Goal: Transaction & Acquisition: Purchase product/service

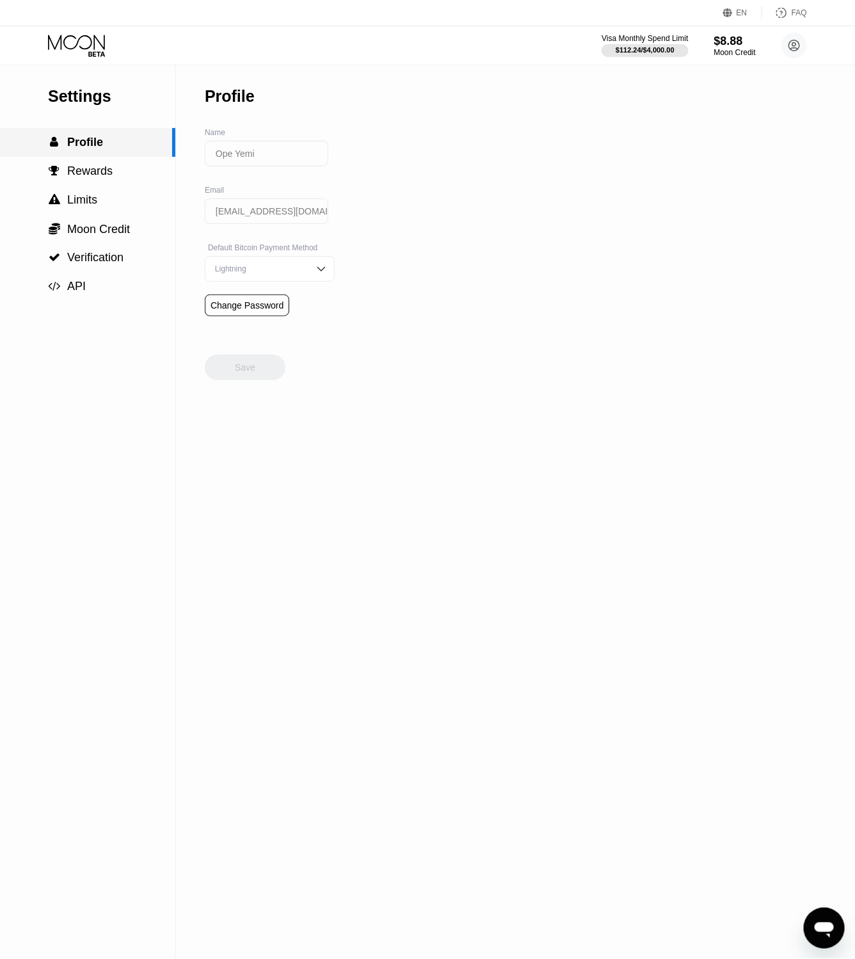
click at [86, 147] on span "Profile" at bounding box center [85, 142] width 36 height 13
click at [743, 42] on div "$8.88" at bounding box center [735, 40] width 43 height 13
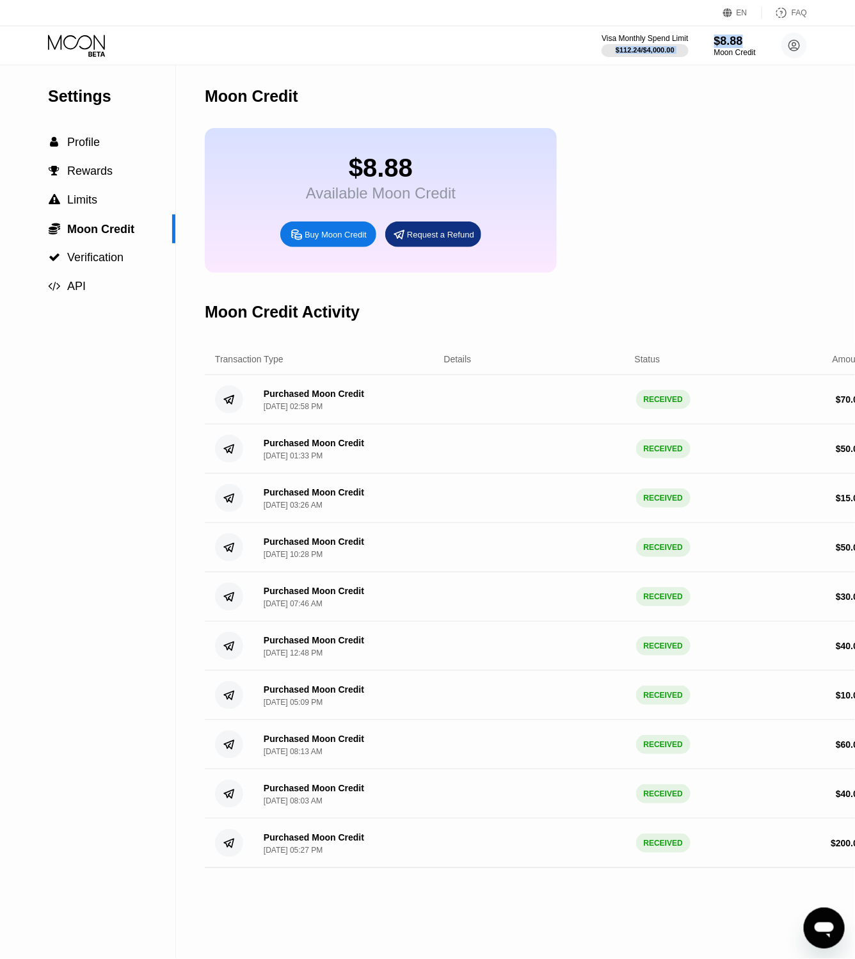
drag, startPoint x: 743, startPoint y: 42, endPoint x: 89, endPoint y: 40, distance: 653.8
click at [89, 40] on div "Visa Monthly Spend Limit $112.24 / $4,000.00 $8.88 Moon Credit Ope Yemi [EMAIL_…" at bounding box center [427, 45] width 855 height 38
click at [89, 40] on icon at bounding box center [78, 46] width 60 height 22
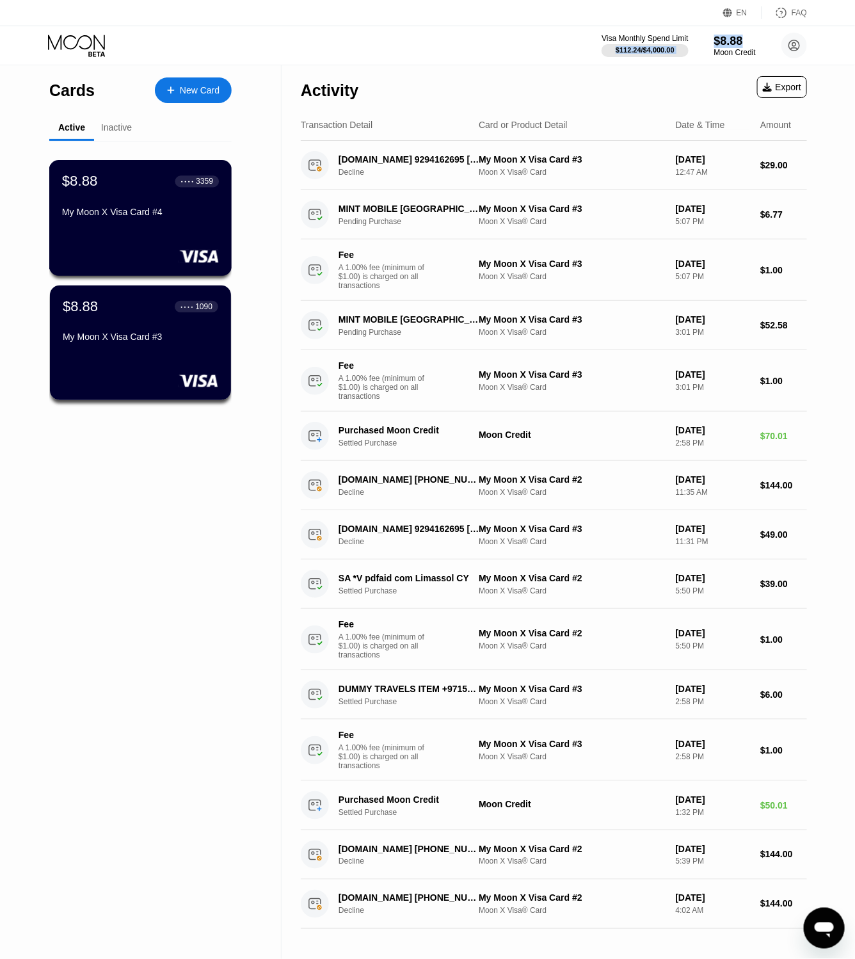
click at [171, 219] on div "My Moon X Visa Card #4" at bounding box center [140, 214] width 157 height 15
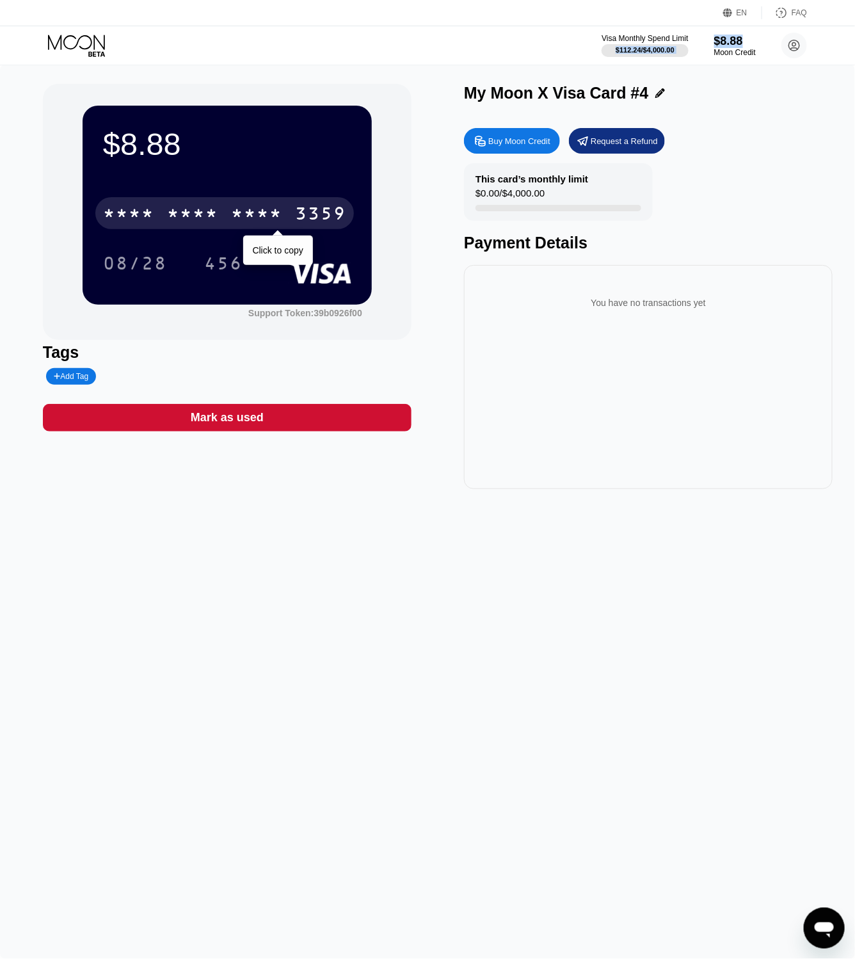
click at [275, 218] on div "* * * *" at bounding box center [256, 215] width 51 height 20
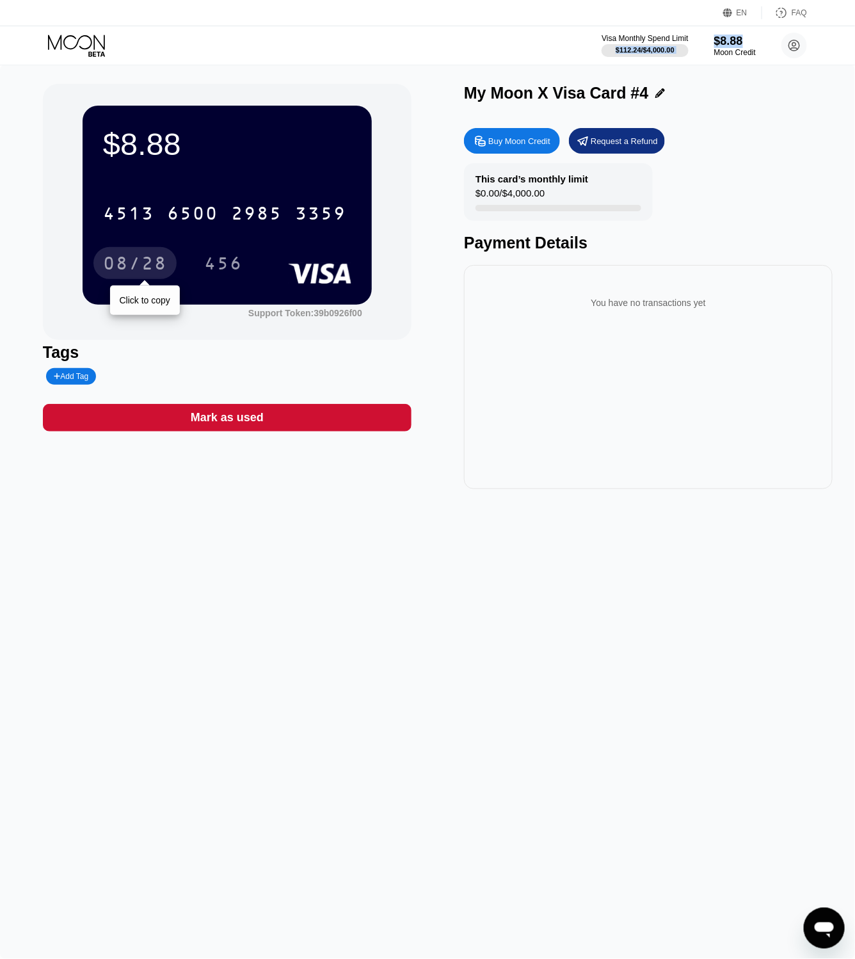
click at [146, 261] on div "08/28" at bounding box center [135, 265] width 64 height 20
click at [734, 31] on div "Visa Monthly Spend Limit $112.24 / $4,000.00 $8.88 Moon Credit Ope Yemi oyemi04…" at bounding box center [427, 45] width 855 height 38
click at [729, 39] on div "$8.88" at bounding box center [735, 40] width 43 height 13
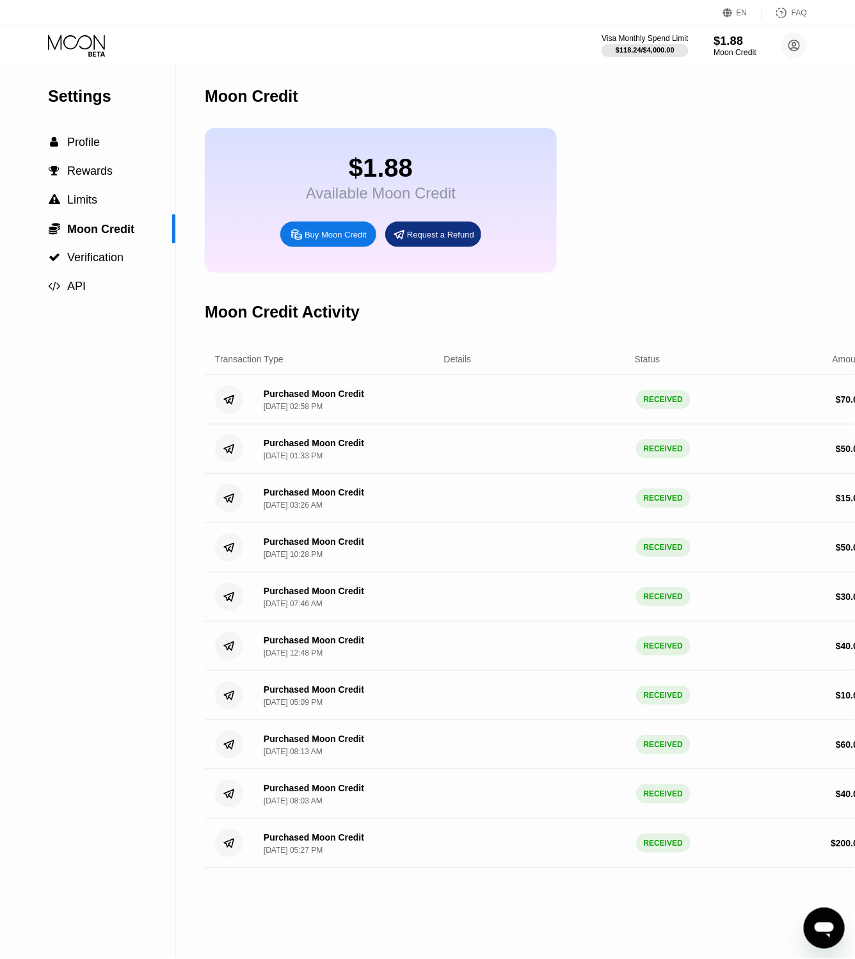
click at [717, 44] on div "$1.88" at bounding box center [735, 40] width 43 height 13
click at [352, 238] on div "Buy Moon Credit" at bounding box center [336, 234] width 62 height 11
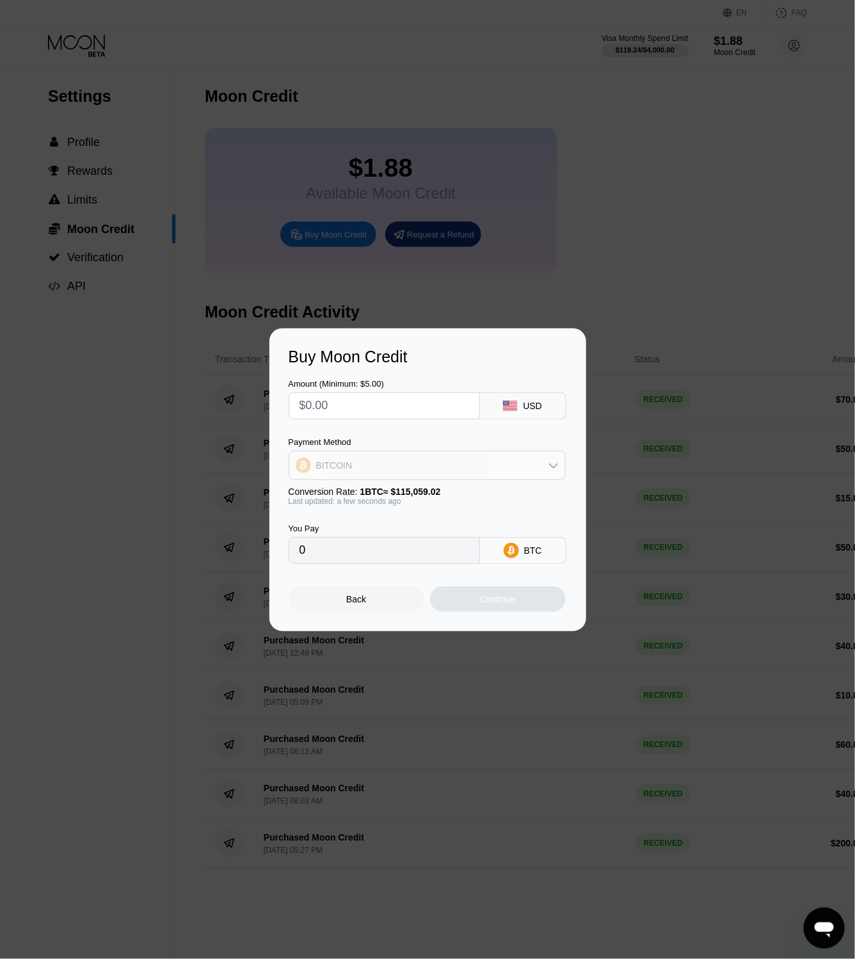
click at [460, 475] on div "BITCOIN" at bounding box center [427, 466] width 276 height 26
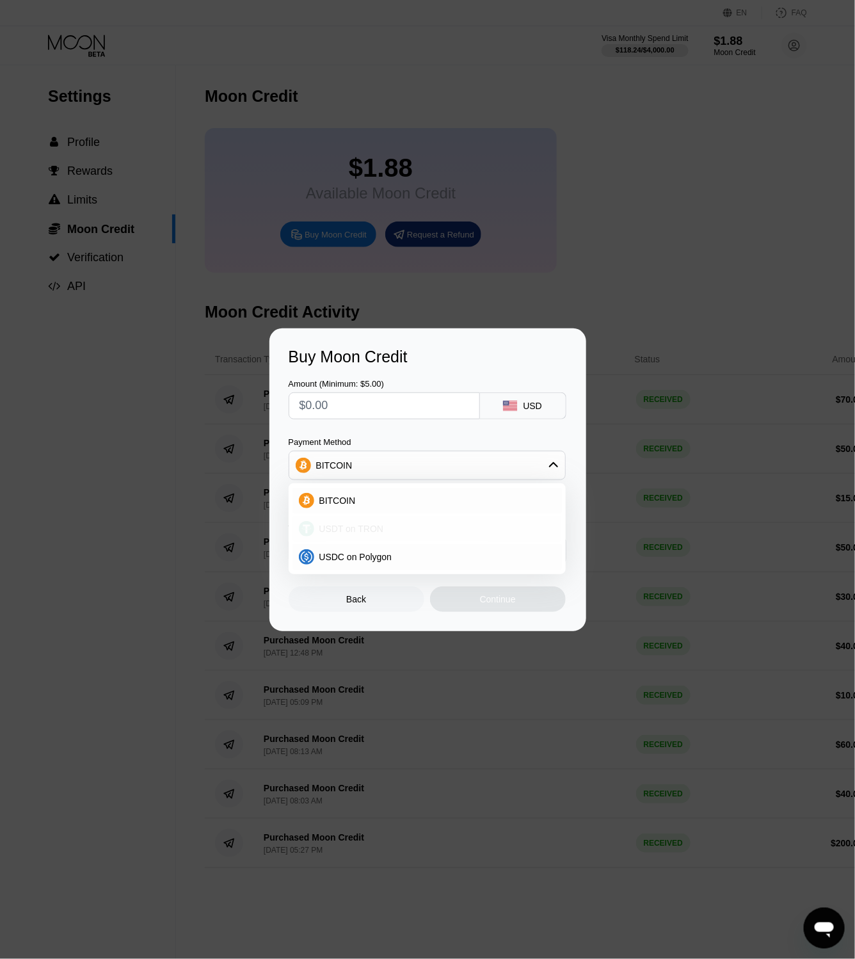
click at [390, 523] on div "USDT on TRON" at bounding box center [428, 529] width 270 height 26
type input "0.00"
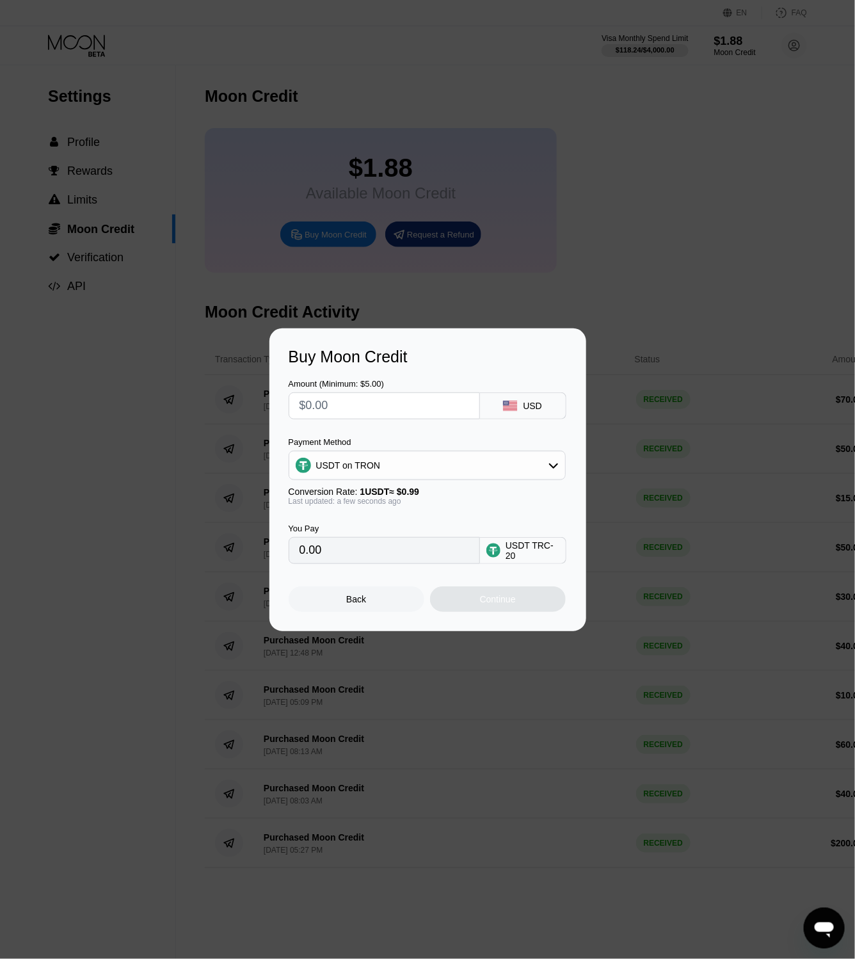
click at [356, 410] on input "text" at bounding box center [385, 406] width 170 height 26
type input "$2"
type input "2.02"
type input "$20"
type input "20.20"
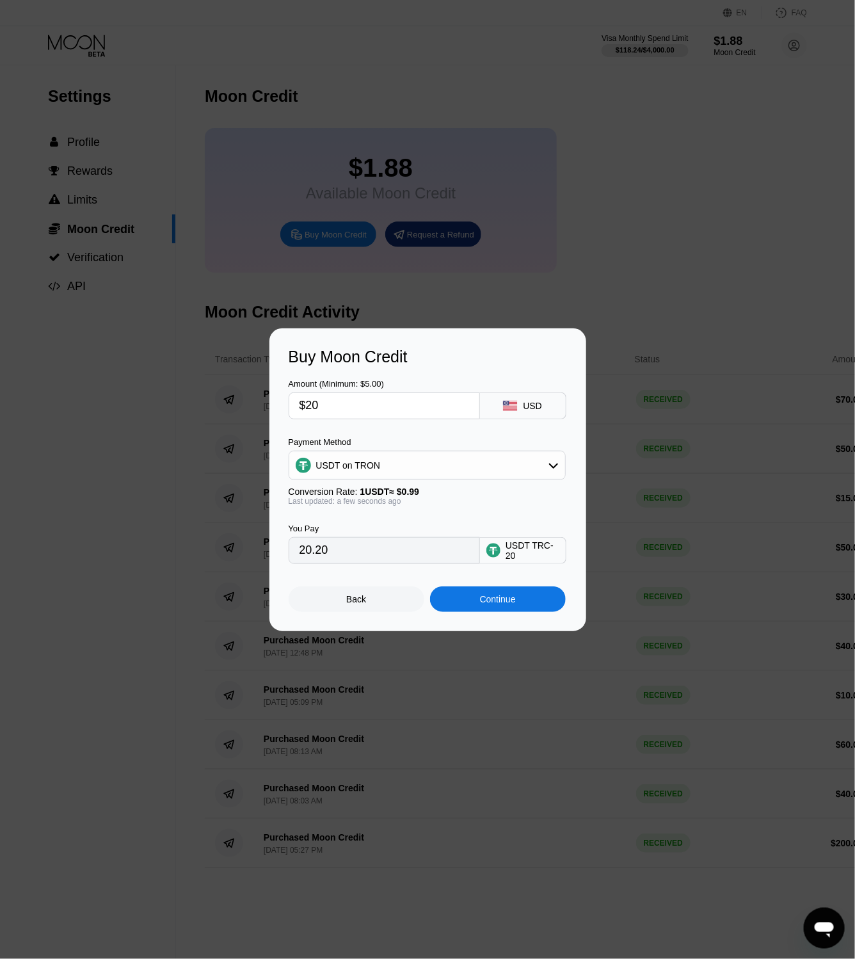
type input "$20"
click at [521, 603] on div "Continue" at bounding box center [498, 600] width 136 height 26
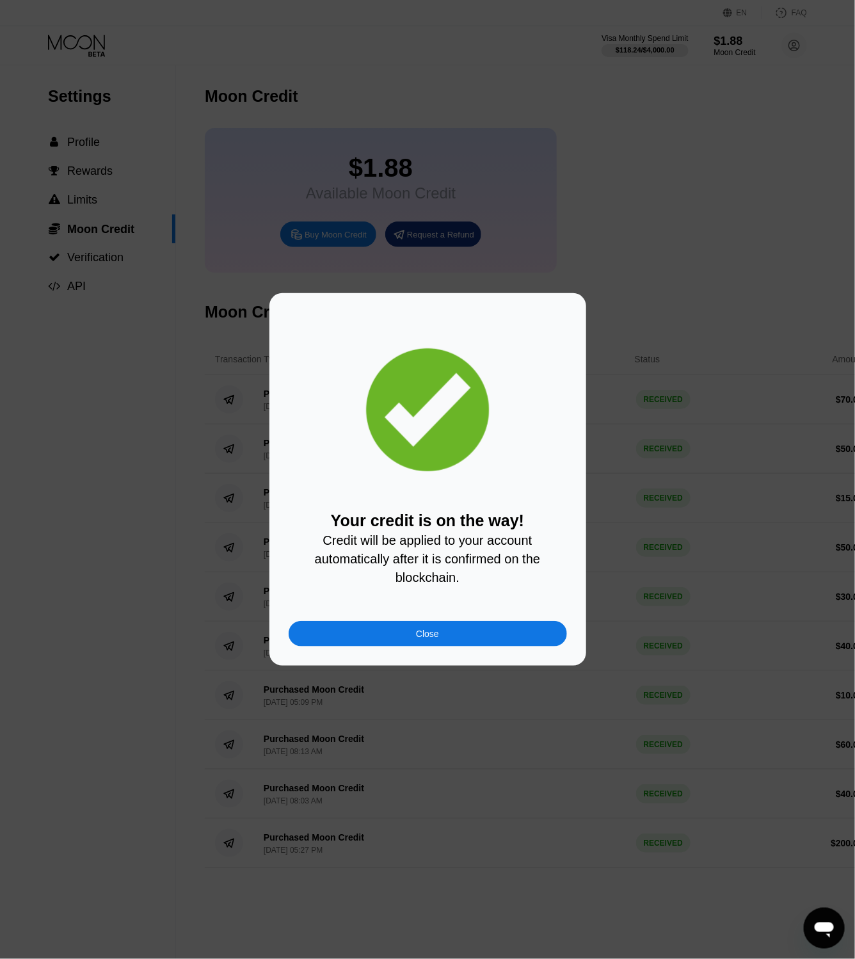
click at [481, 635] on div "Close" at bounding box center [428, 634] width 279 height 26
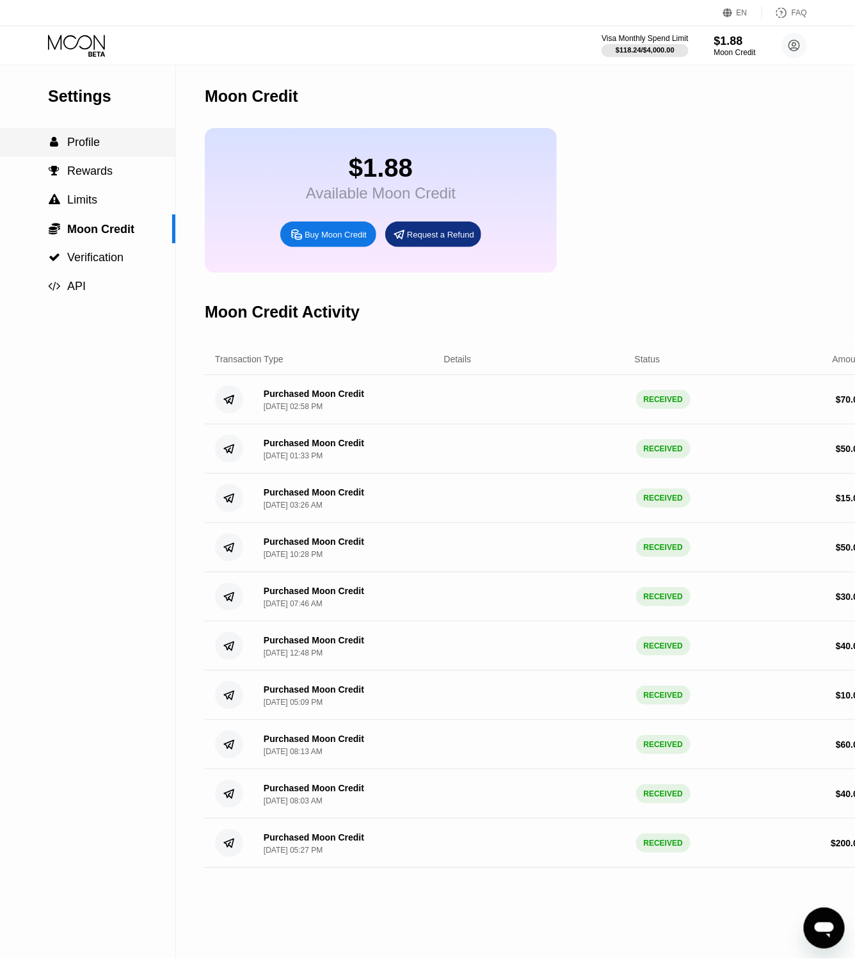
click at [101, 145] on div " Profile" at bounding box center [87, 142] width 175 height 13
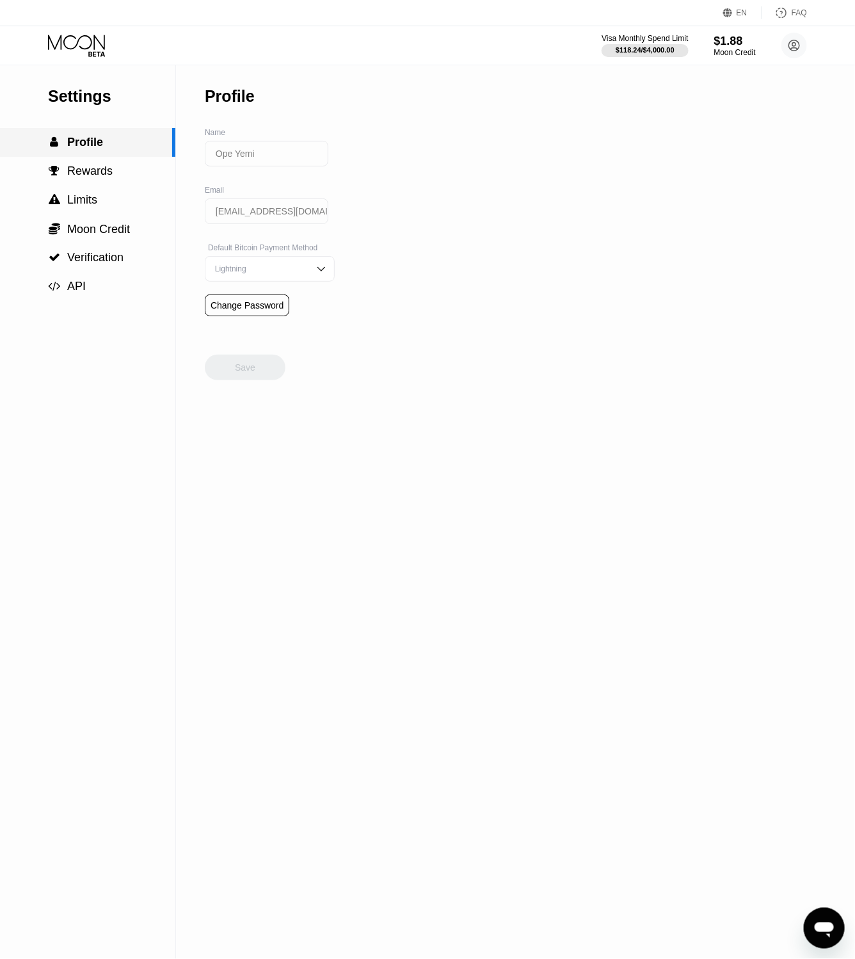
click at [102, 145] on span "Profile" at bounding box center [85, 142] width 36 height 13
